Goal: Task Accomplishment & Management: Complete application form

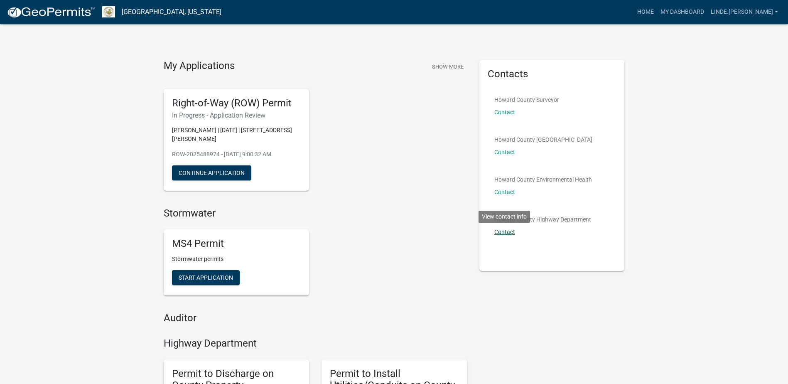
click at [502, 233] on link "Contact" at bounding box center [504, 231] width 21 height 7
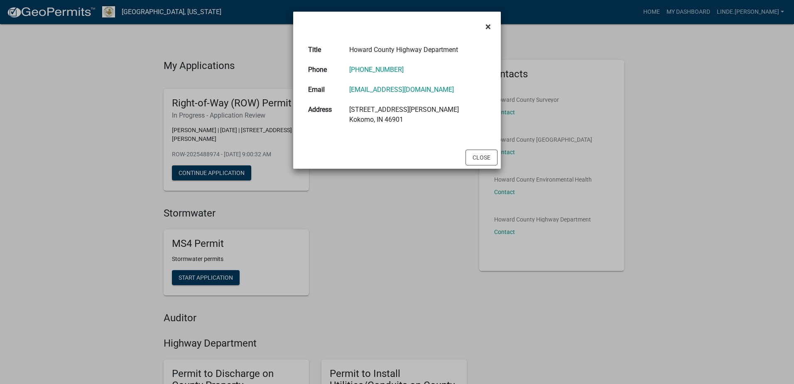
click at [488, 27] on span "×" at bounding box center [487, 27] width 5 height 12
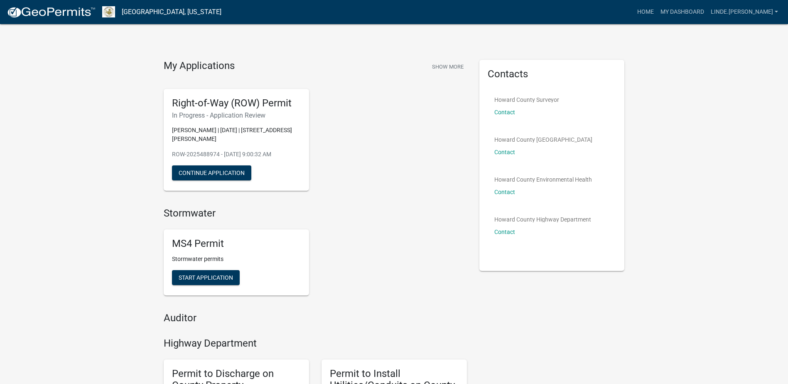
click at [206, 128] on p "[PERSON_NAME] | [DATE] | [STREET_ADDRESS][PERSON_NAME]" at bounding box center [236, 134] width 129 height 17
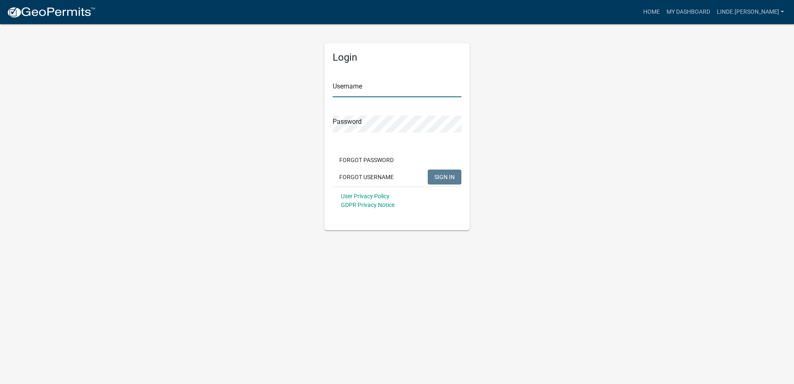
type input "linde.[PERSON_NAME]"
click at [455, 175] on button "SIGN IN" at bounding box center [445, 176] width 34 height 15
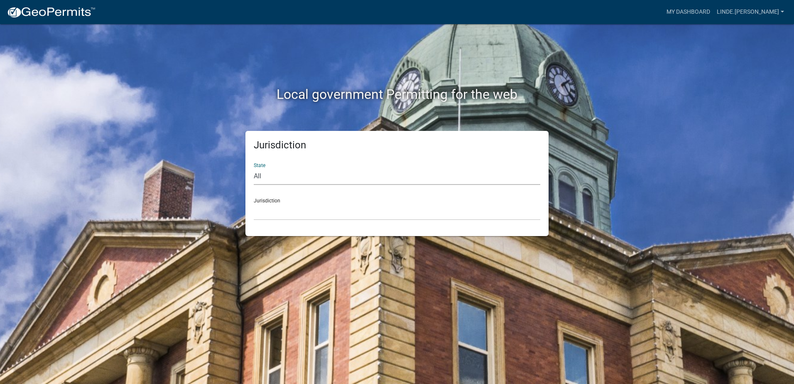
click at [261, 177] on select "All Colorado Georgia Indiana Iowa Kansas Minnesota Ohio South Carolina Wisconsin" at bounding box center [397, 176] width 287 height 17
select select "Indiana"
click at [254, 168] on select "All Colorado Georgia Indiana Iowa Kansas Minnesota Ohio South Carolina Wisconsin" at bounding box center [397, 176] width 287 height 17
click at [291, 218] on select "City of Charlestown, Indiana City of Jeffersonville, Indiana City of Logansport…" at bounding box center [397, 211] width 287 height 17
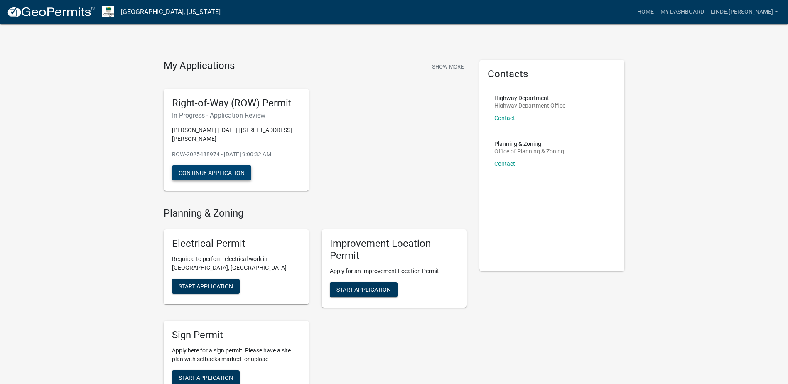
click at [196, 170] on button "Continue Application" at bounding box center [211, 172] width 79 height 15
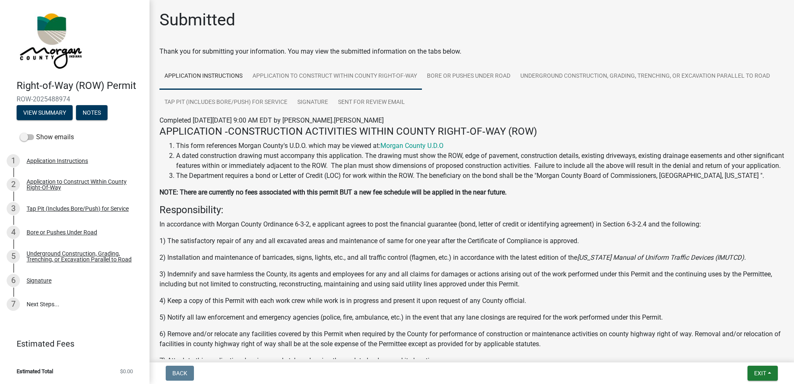
click at [279, 76] on link "Application to Construct Within County Right-Of-Way" at bounding box center [334, 76] width 174 height 27
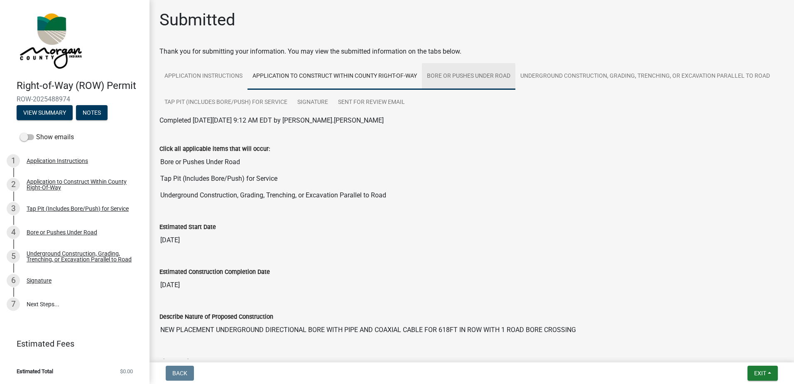
click at [457, 77] on link "Bore or Pushes Under Road" at bounding box center [468, 76] width 93 height 27
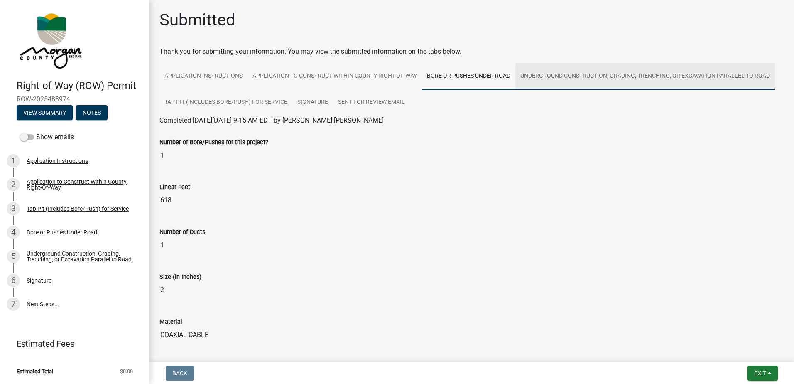
click at [563, 75] on link "Underground Construction, Grading, Trenching, or Excavation Parallel to Road" at bounding box center [645, 76] width 260 height 27
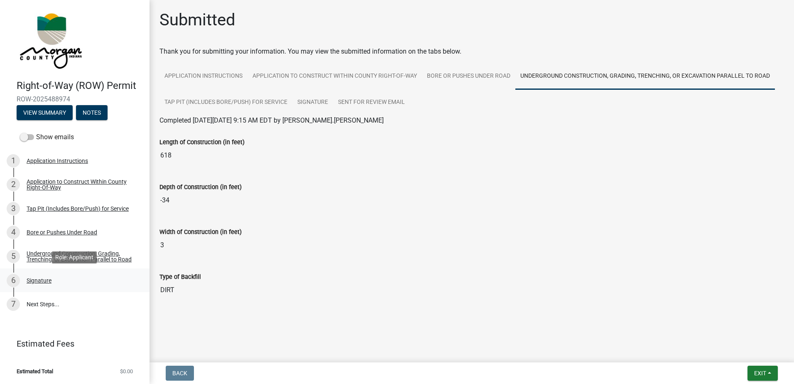
click at [49, 281] on div "Signature" at bounding box center [39, 280] width 25 height 6
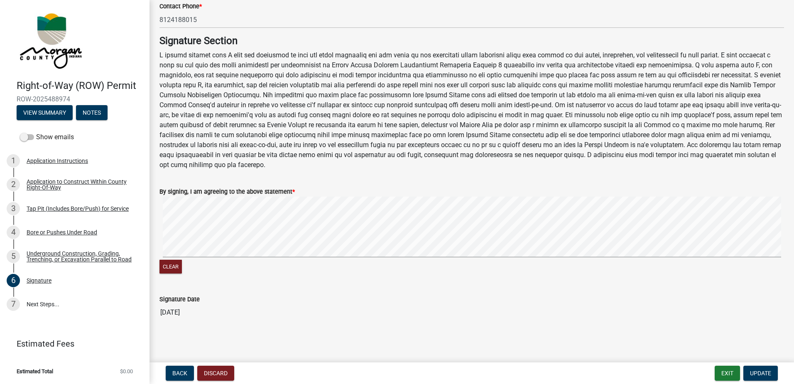
scroll to position [348, 0]
click at [49, 307] on link "7 Next Steps..." at bounding box center [74, 304] width 149 height 24
click at [30, 304] on link "7 Next Steps..." at bounding box center [74, 304] width 149 height 24
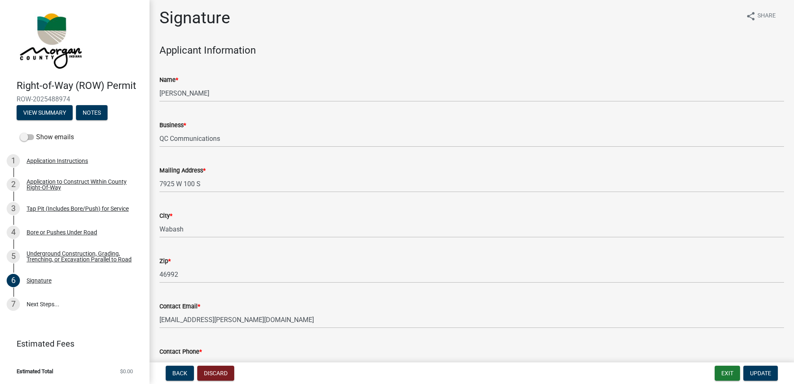
scroll to position [0, 0]
click at [44, 110] on button "View Summary" at bounding box center [45, 112] width 56 height 15
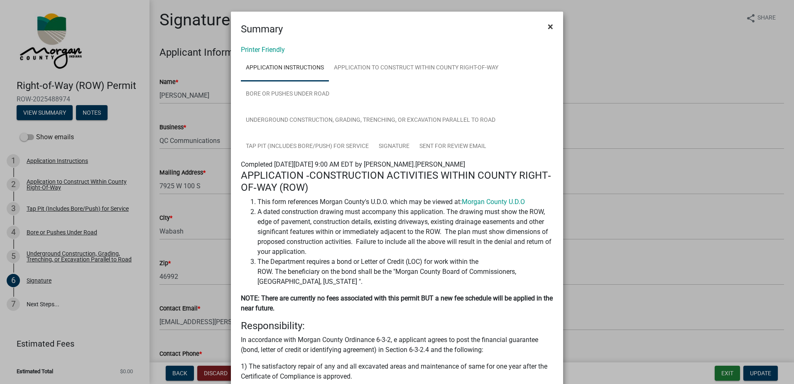
click at [548, 24] on span "×" at bounding box center [550, 27] width 5 height 12
